Goal: Transaction & Acquisition: Purchase product/service

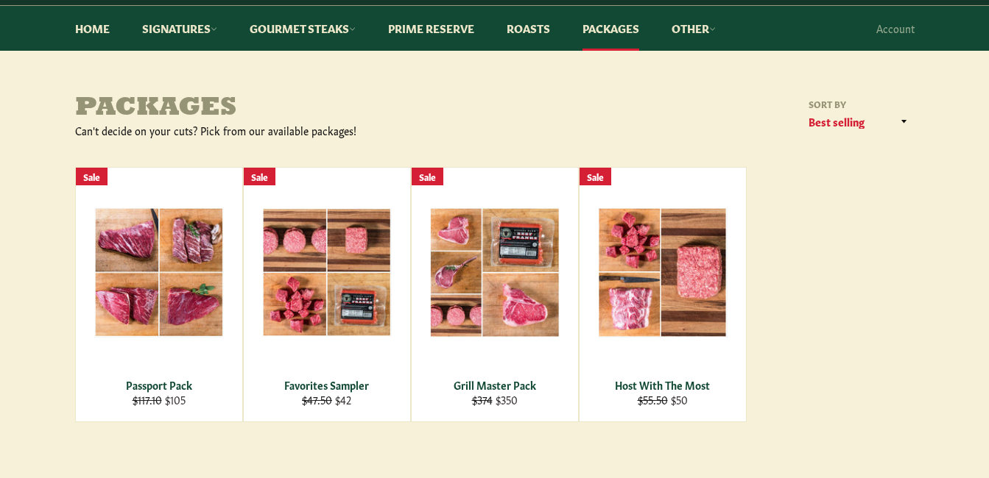
scroll to position [221, 0]
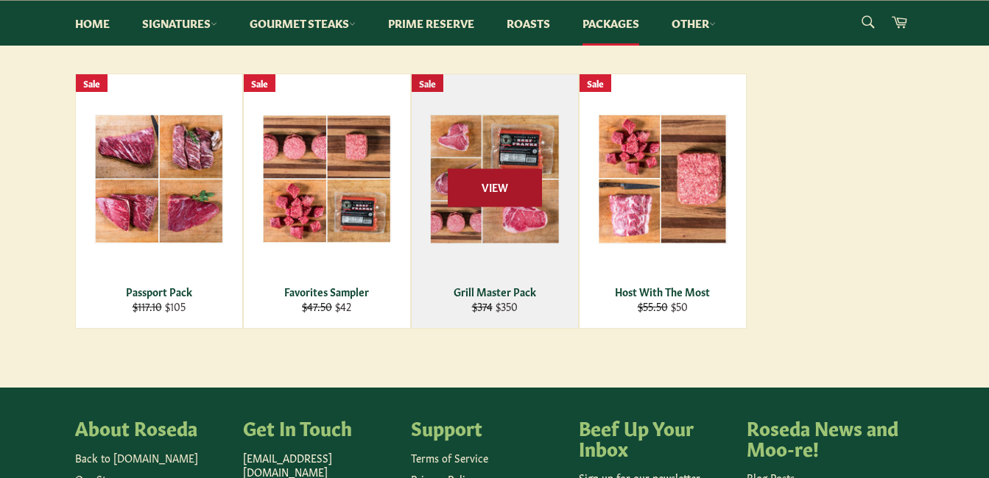
click at [489, 187] on span "View" at bounding box center [495, 188] width 94 height 38
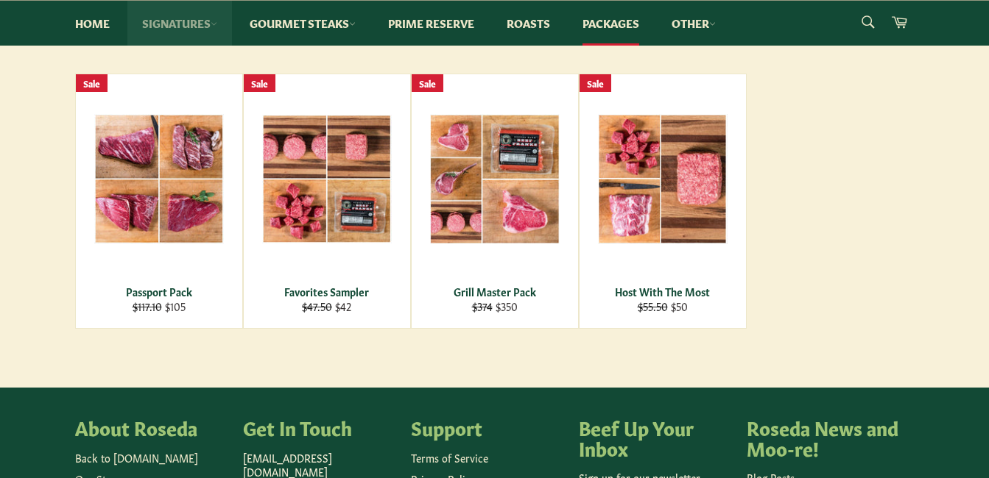
click at [199, 24] on link "Signatures" at bounding box center [179, 23] width 105 height 45
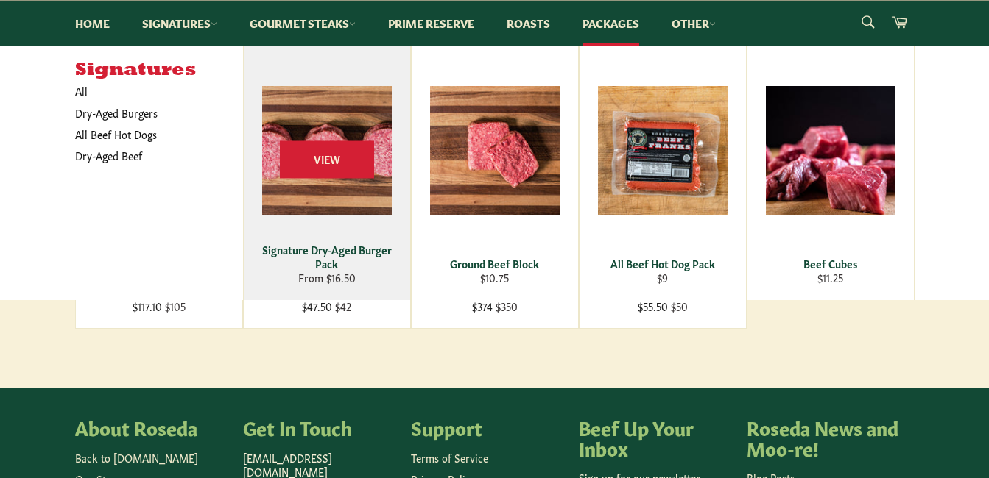
click at [342, 205] on div "View" at bounding box center [327, 173] width 166 height 254
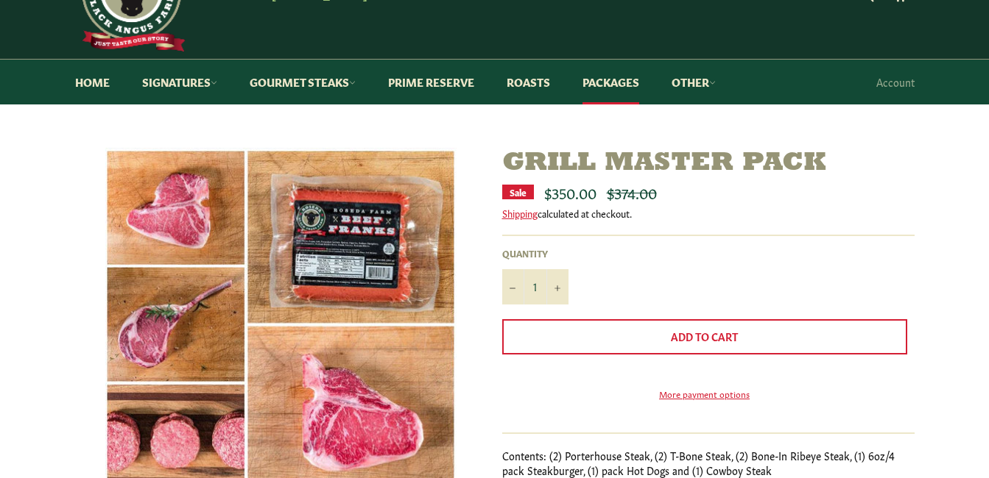
scroll to position [147, 0]
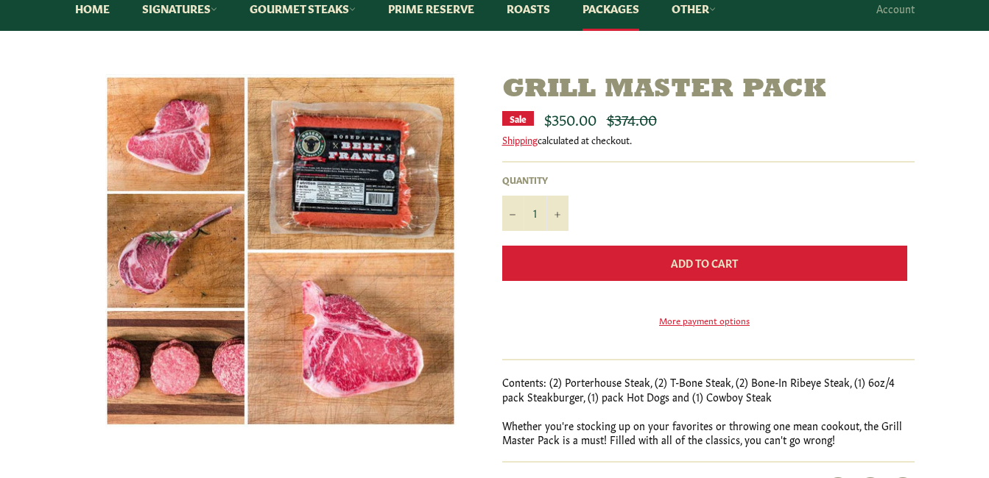
click at [695, 267] on span "Add to Cart" at bounding box center [704, 262] width 67 height 15
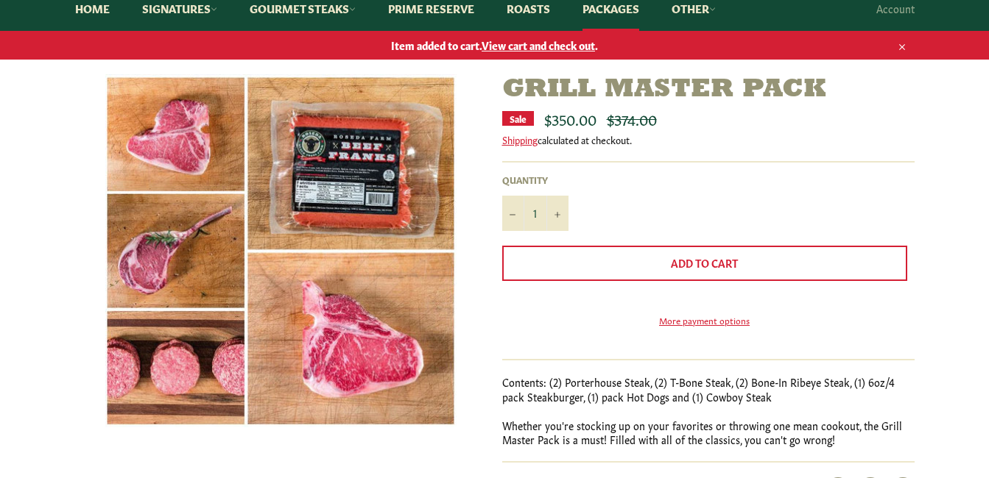
click at [902, 47] on icon "button" at bounding box center [902, 47] width 10 height 10
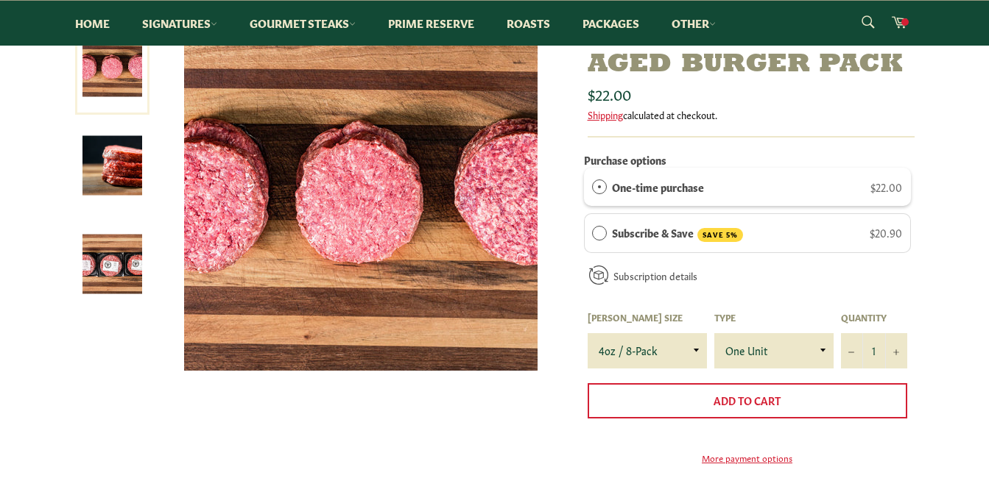
scroll to position [221, 0]
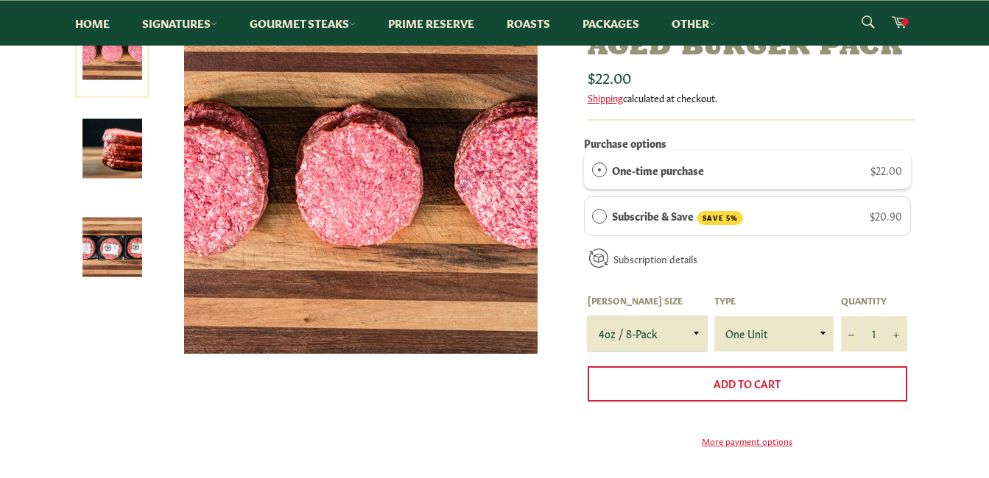
click at [687, 334] on select "4oz / 8-Pack 6oz / 4-Pack 8oz / 4-Pack" at bounding box center [646, 334] width 119 height 35
select select "8oz / 4-Pack"
click at [587, 317] on select "4oz / 8-Pack 6oz / 4-Pack 8oz / 4-Pack" at bounding box center [646, 334] width 119 height 35
click at [897, 331] on button "+" at bounding box center [896, 334] width 22 height 35
type input "2"
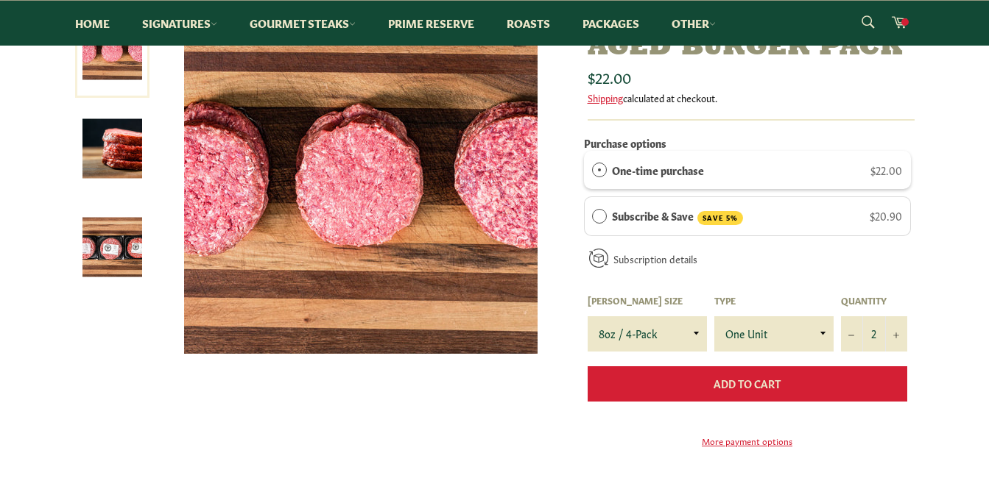
click at [777, 384] on span "Add to Cart" at bounding box center [746, 383] width 67 height 15
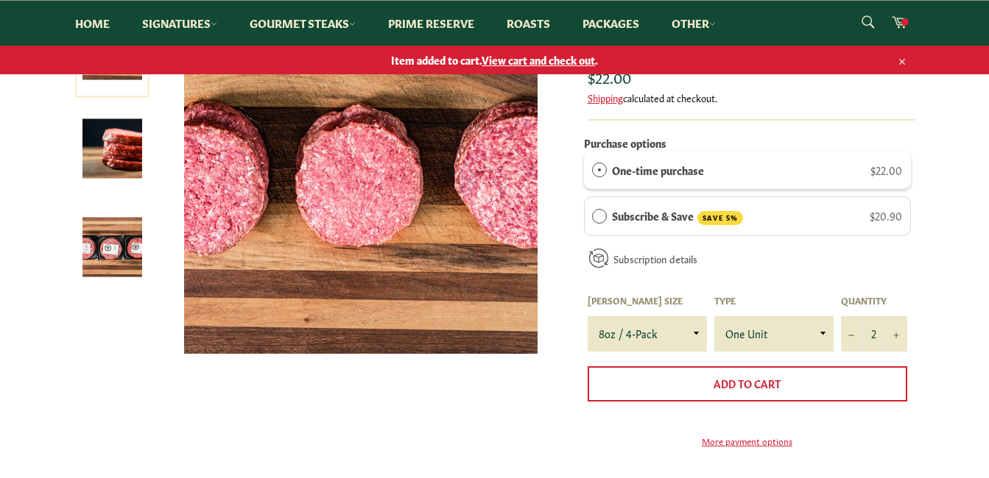
click at [897, 61] on icon "button" at bounding box center [902, 62] width 10 height 10
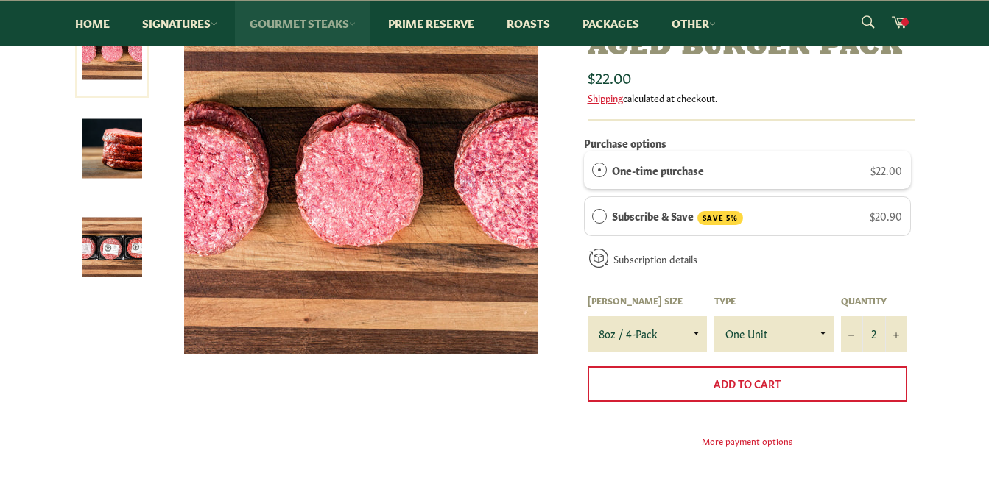
click at [299, 27] on link "Gourmet Steaks" at bounding box center [302, 23] width 135 height 45
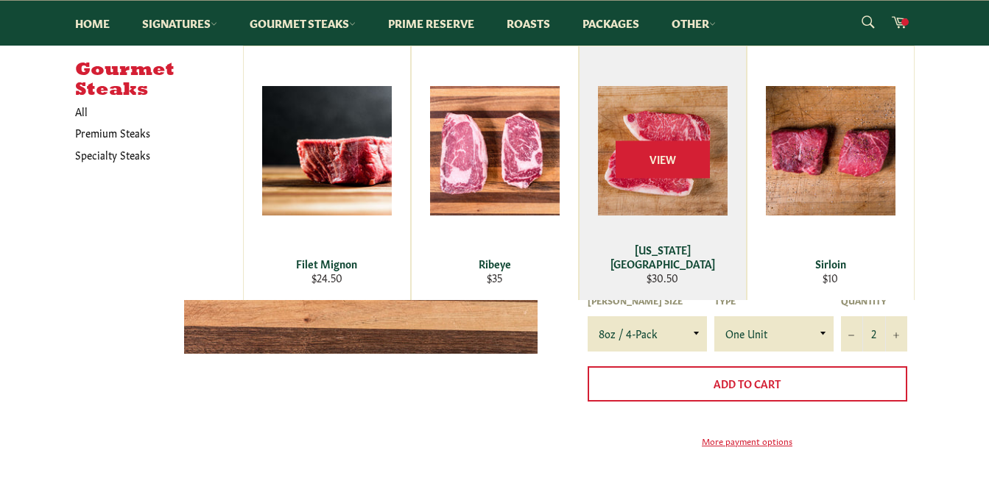
click at [623, 206] on div "View" at bounding box center [662, 173] width 166 height 254
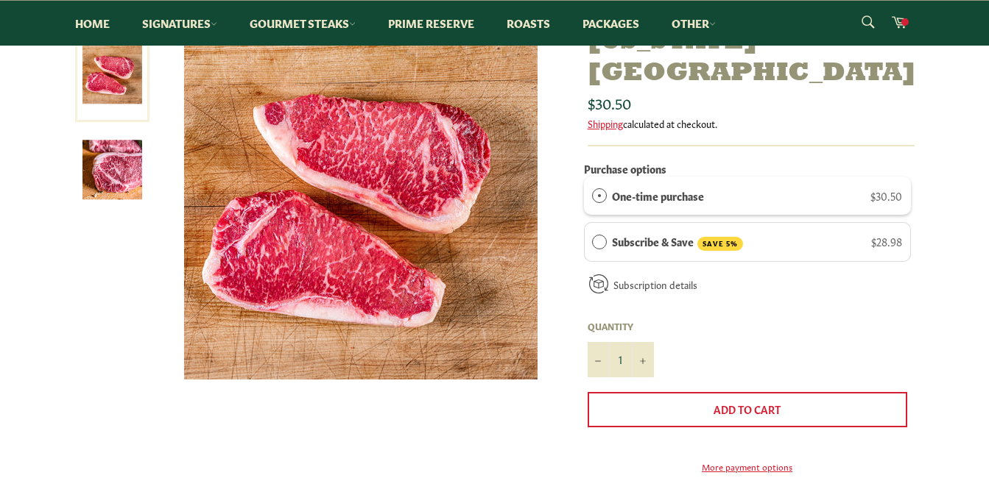
scroll to position [221, 0]
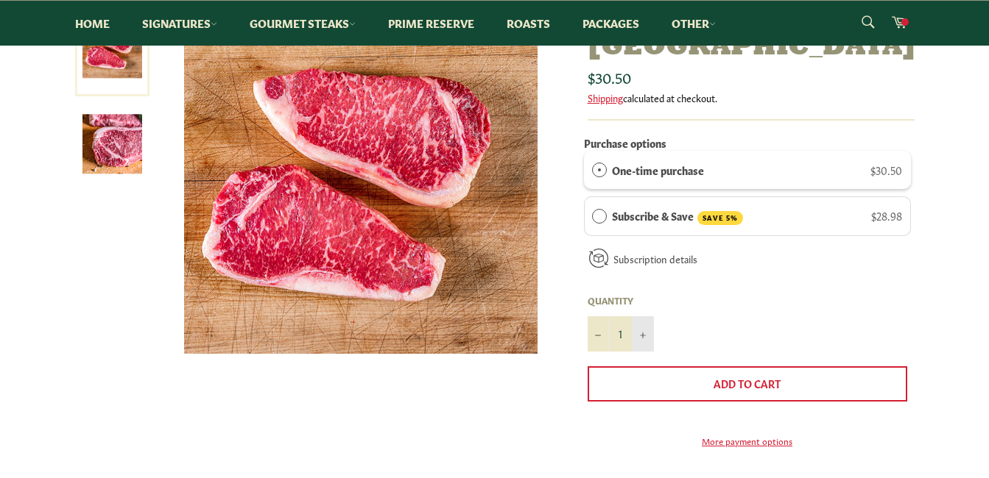
click at [642, 333] on icon "Increase item quantity by one" at bounding box center [643, 336] width 6 height 6
type input "3"
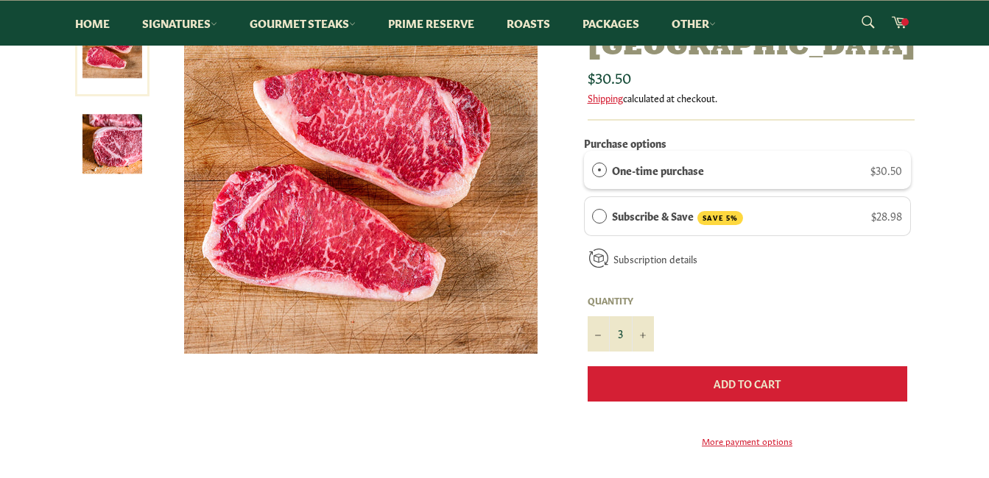
click at [708, 367] on button "Add to Cart" at bounding box center [746, 384] width 319 height 35
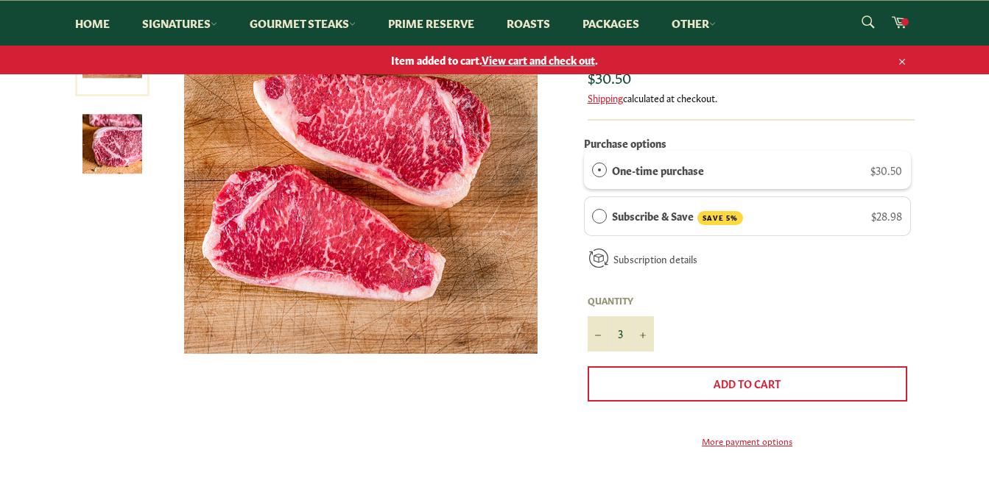
click at [903, 61] on icon "button" at bounding box center [902, 62] width 10 height 10
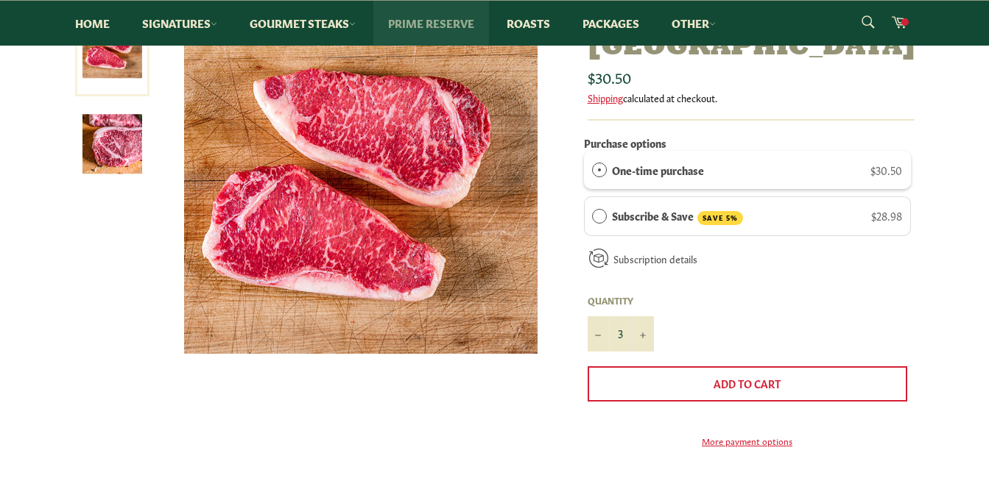
click at [421, 24] on link "Prime Reserve" at bounding box center [431, 23] width 116 height 45
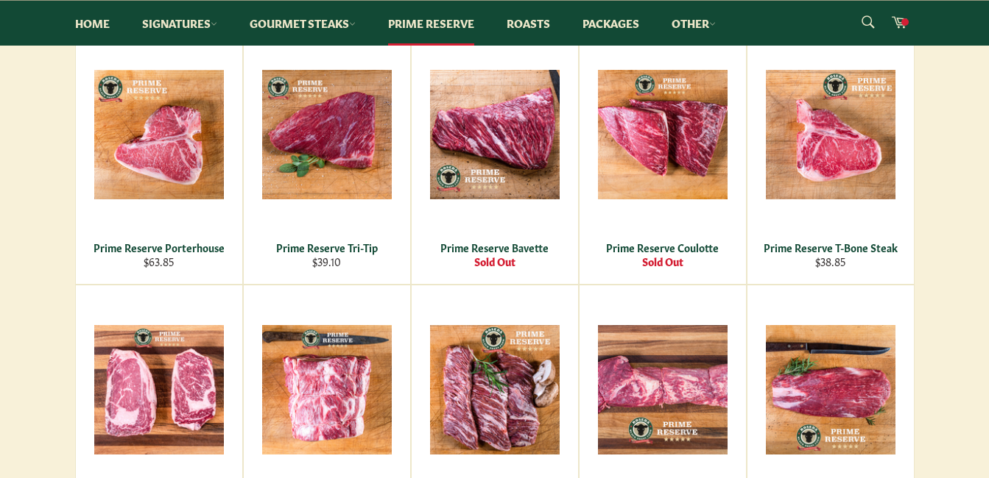
scroll to position [589, 0]
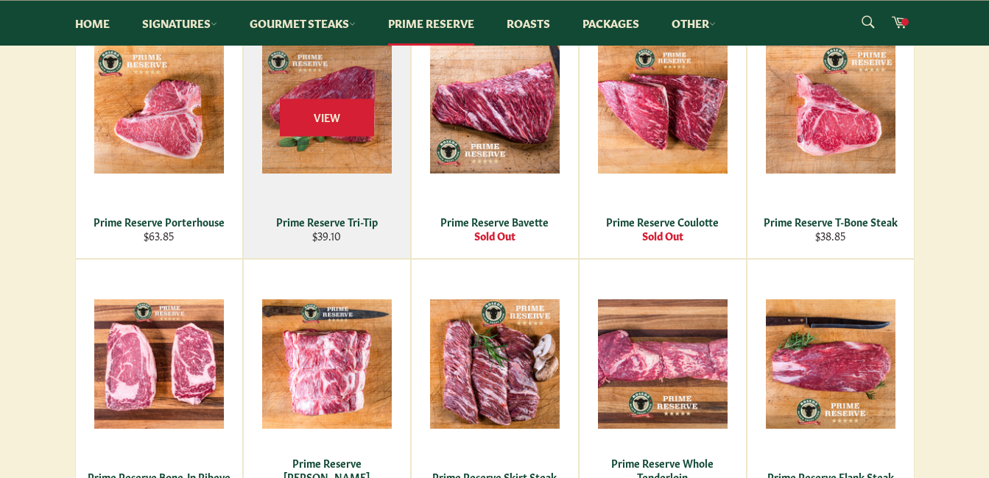
click at [328, 190] on div "View" at bounding box center [327, 131] width 166 height 254
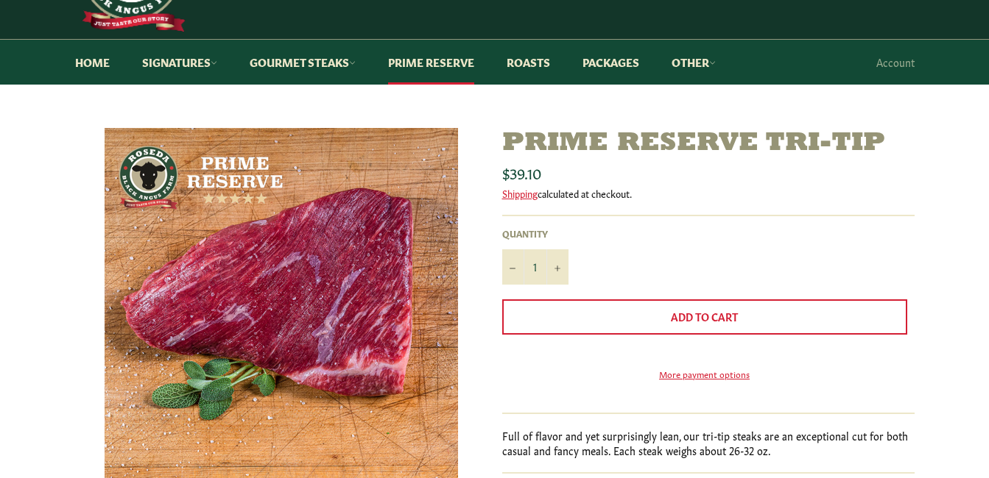
scroll to position [147, 0]
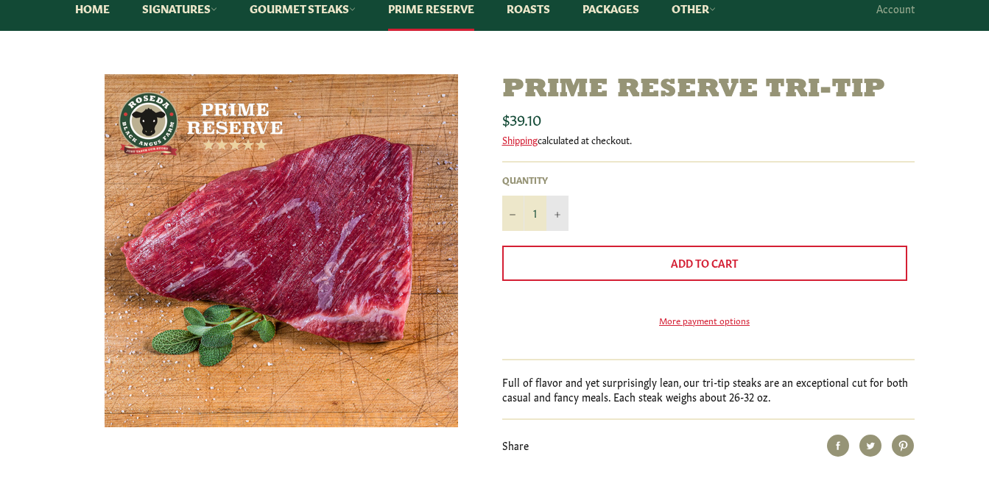
click at [554, 212] on icon "Increase item quantity by one" at bounding box center [557, 215] width 6 height 6
type input "2"
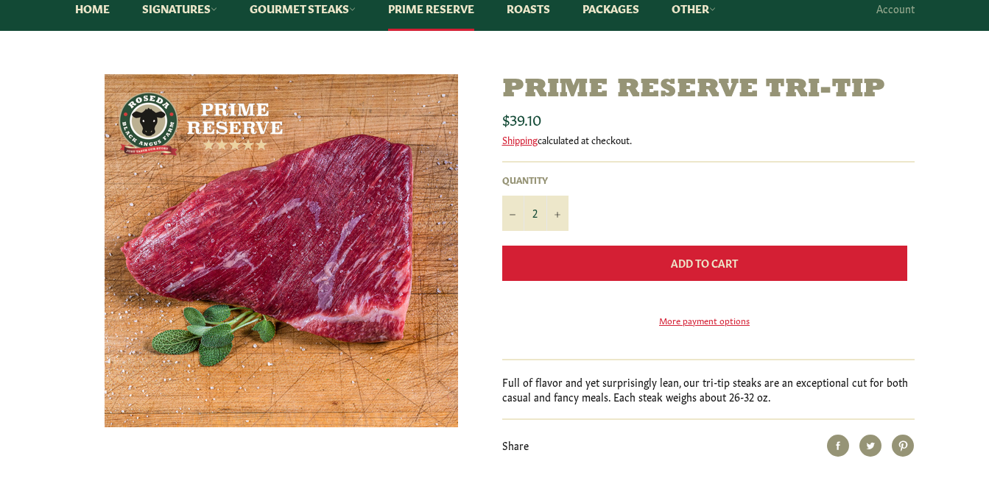
click at [668, 269] on button "Add to Cart" at bounding box center [704, 263] width 405 height 35
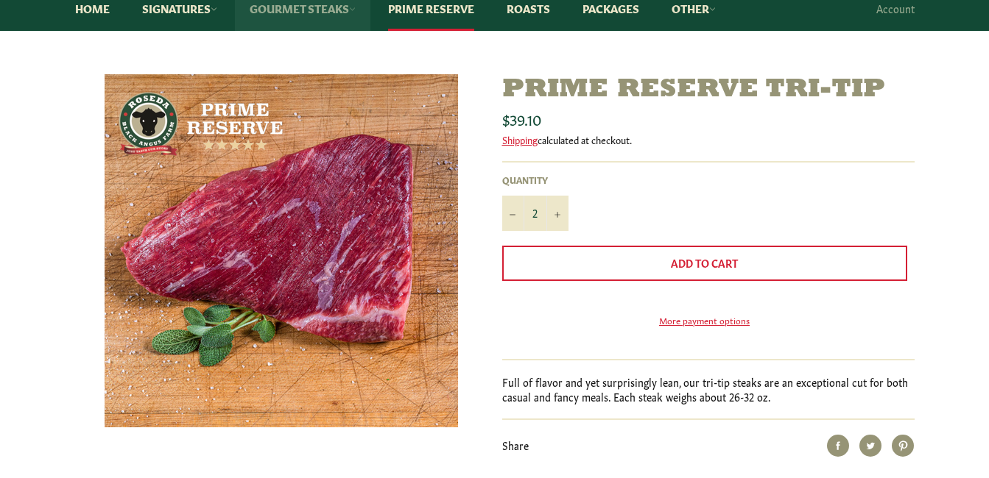
click at [280, 14] on link "Gourmet Steaks" at bounding box center [302, 8] width 135 height 45
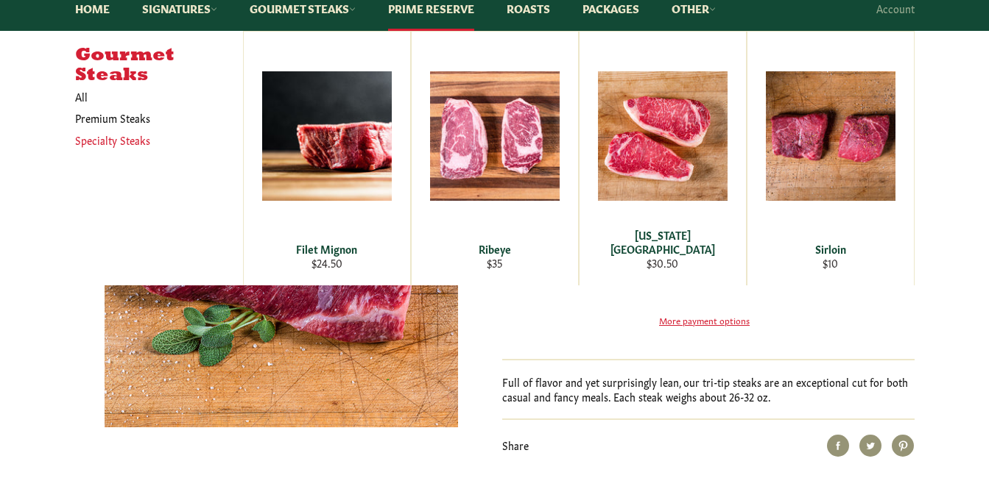
click at [145, 138] on link "Specialty Steaks" at bounding box center [148, 140] width 160 height 21
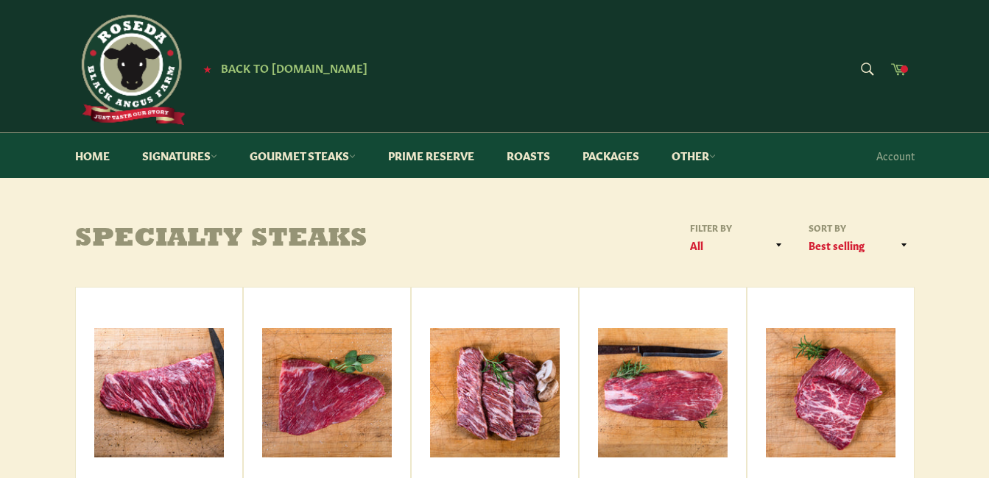
click at [891, 68] on icon at bounding box center [898, 68] width 16 height 16
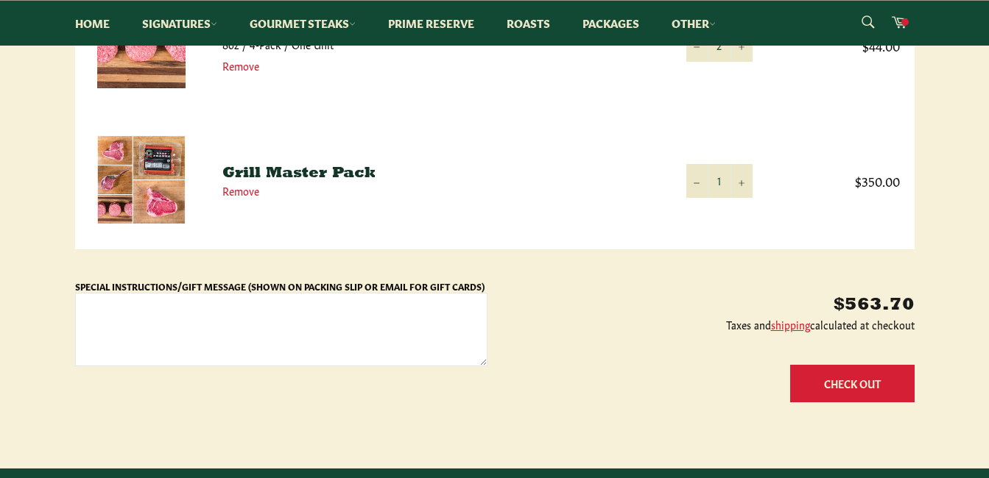
scroll to position [589, 0]
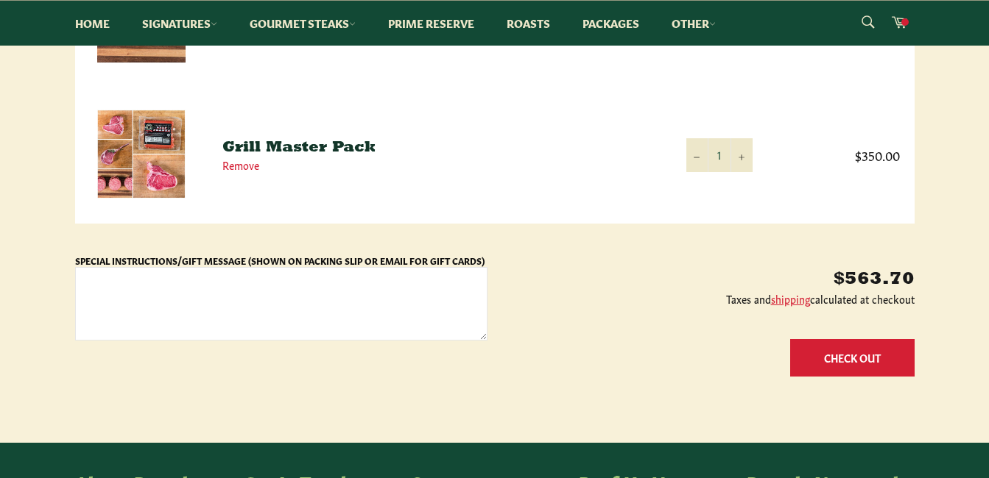
click at [855, 358] on button "Check Out" at bounding box center [852, 358] width 124 height 38
